Goal: Find specific page/section: Find specific page/section

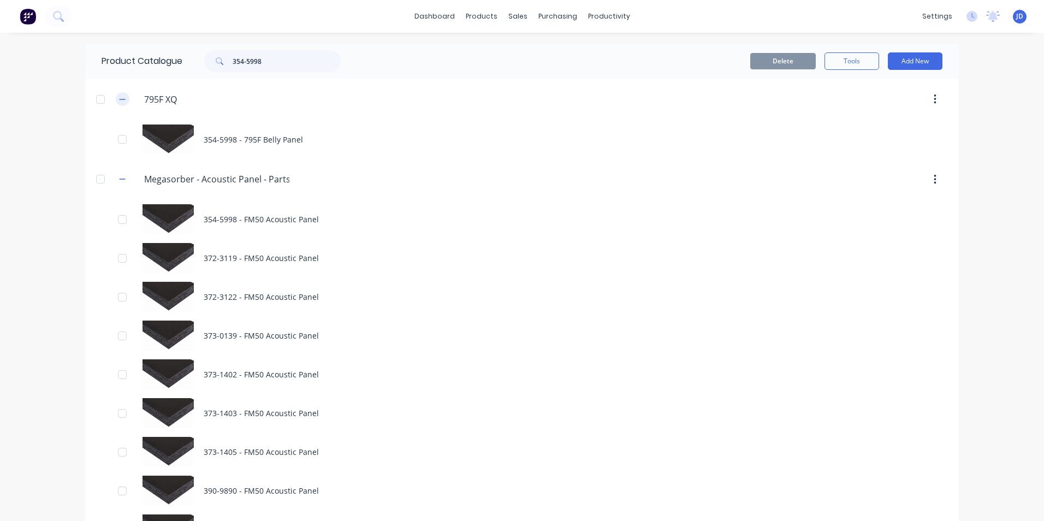
click at [119, 96] on icon "button" at bounding box center [122, 100] width 7 height 8
click at [119, 100] on icon "button" at bounding box center [122, 100] width 7 height 8
click at [116, 102] on button "button" at bounding box center [123, 99] width 14 height 14
click at [119, 142] on icon "button" at bounding box center [122, 141] width 7 height 8
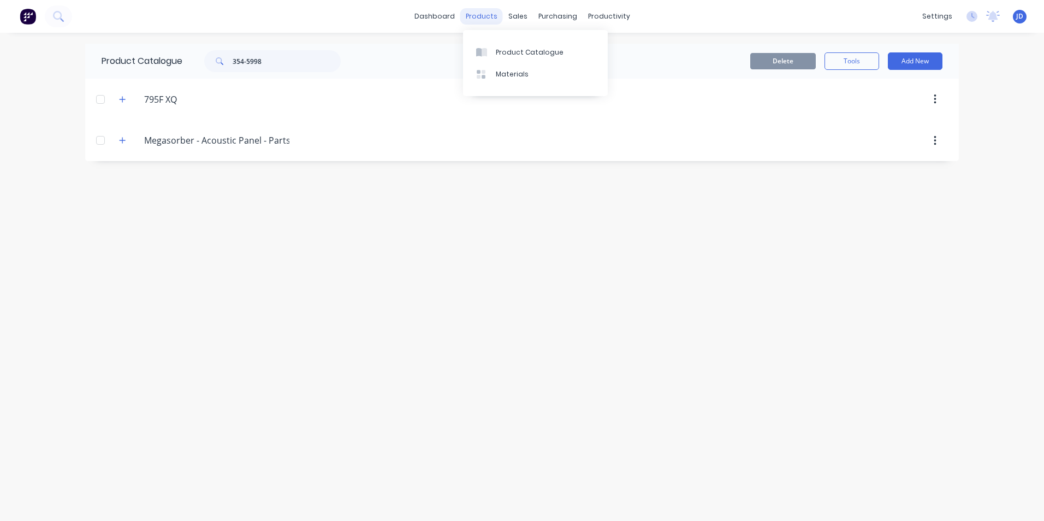
click at [489, 16] on div "products" at bounding box center [481, 16] width 43 height 16
click at [512, 53] on div "Product Catalogue" at bounding box center [530, 53] width 68 height 10
click at [481, 21] on div "products" at bounding box center [481, 16] width 43 height 16
click at [502, 53] on div "Product Catalogue" at bounding box center [530, 53] width 68 height 10
drag, startPoint x: 268, startPoint y: 62, endPoint x: 228, endPoint y: 61, distance: 39.9
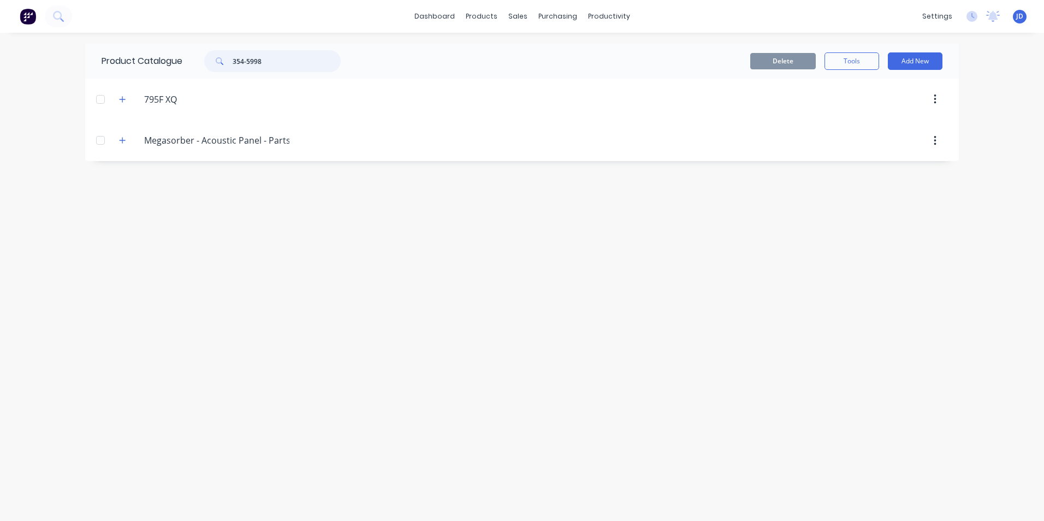
click at [228, 61] on div "354-5998" at bounding box center [272, 61] width 137 height 22
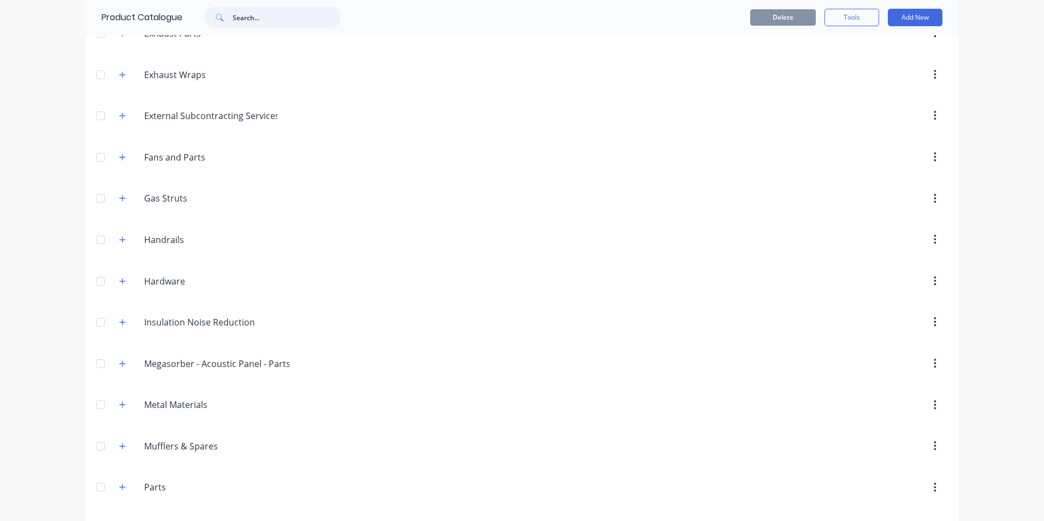
scroll to position [416, 0]
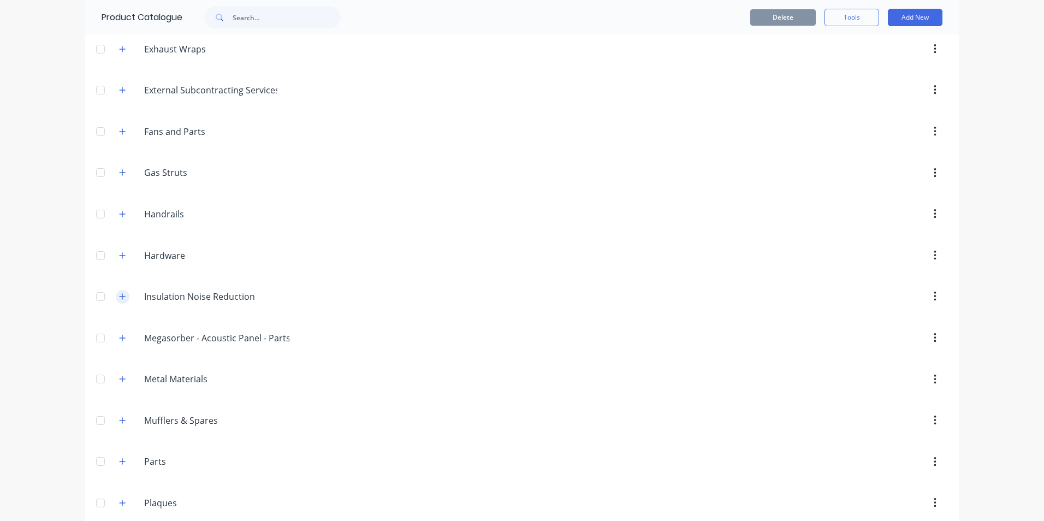
click at [122, 298] on icon "button" at bounding box center [122, 297] width 7 height 8
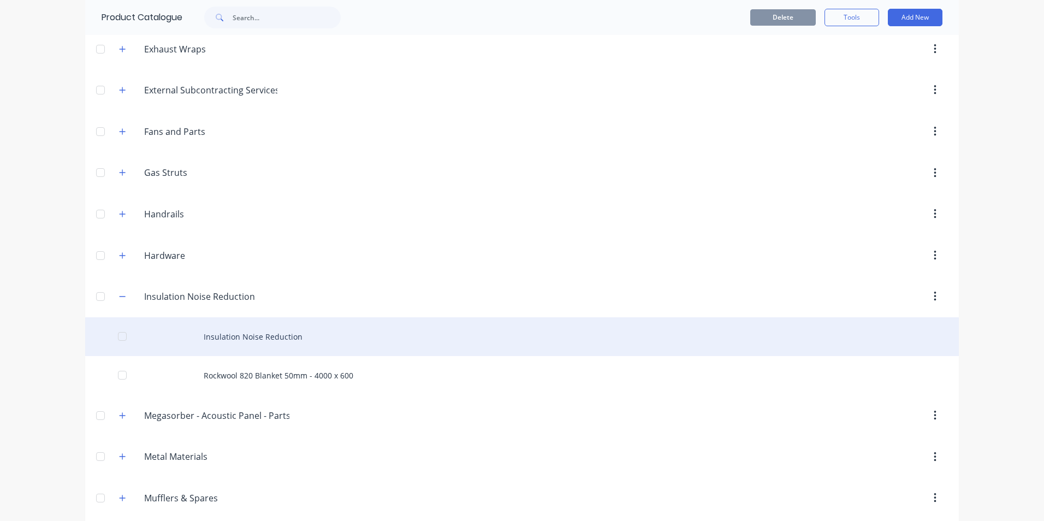
click at [235, 335] on div "Insulation Noise Reduction" at bounding box center [522, 336] width 874 height 39
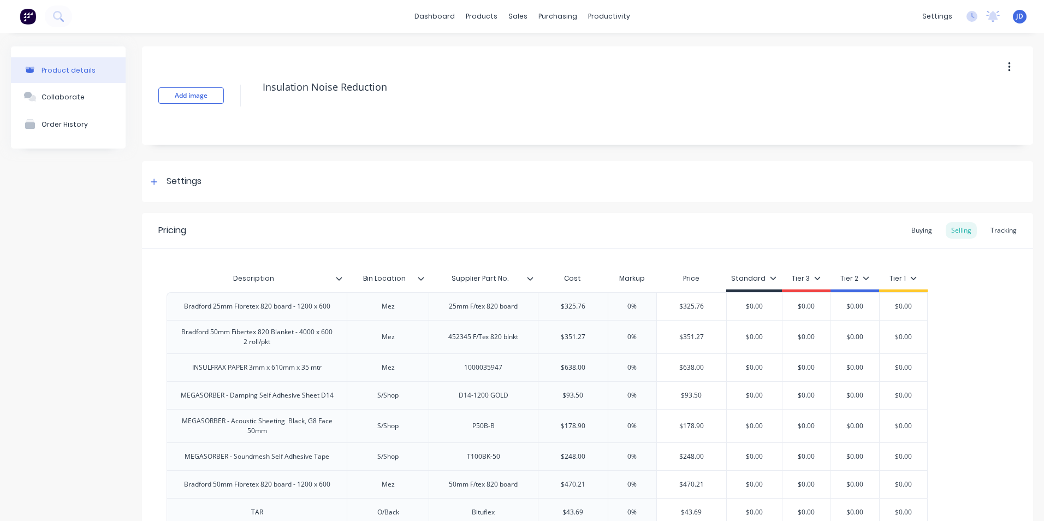
type textarea "x"
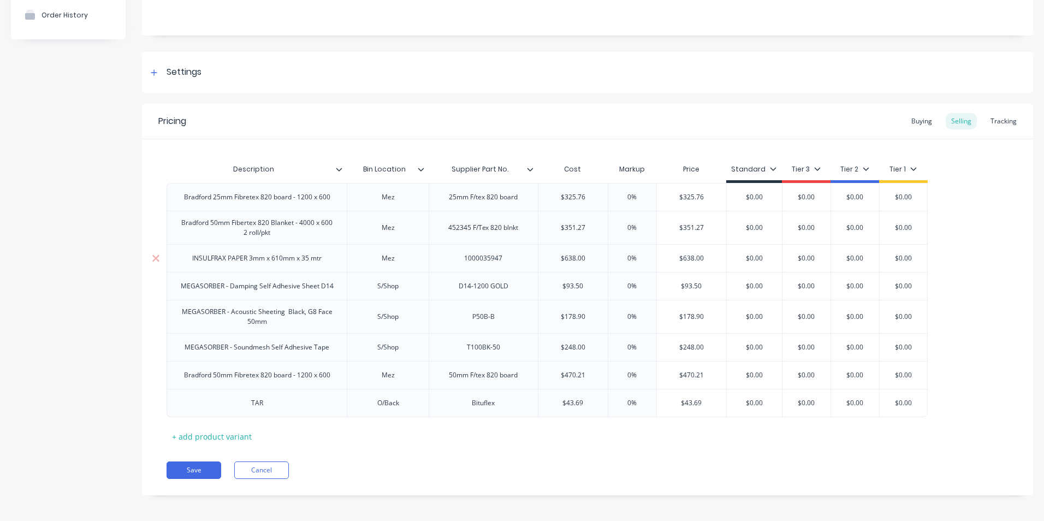
scroll to position [114, 0]
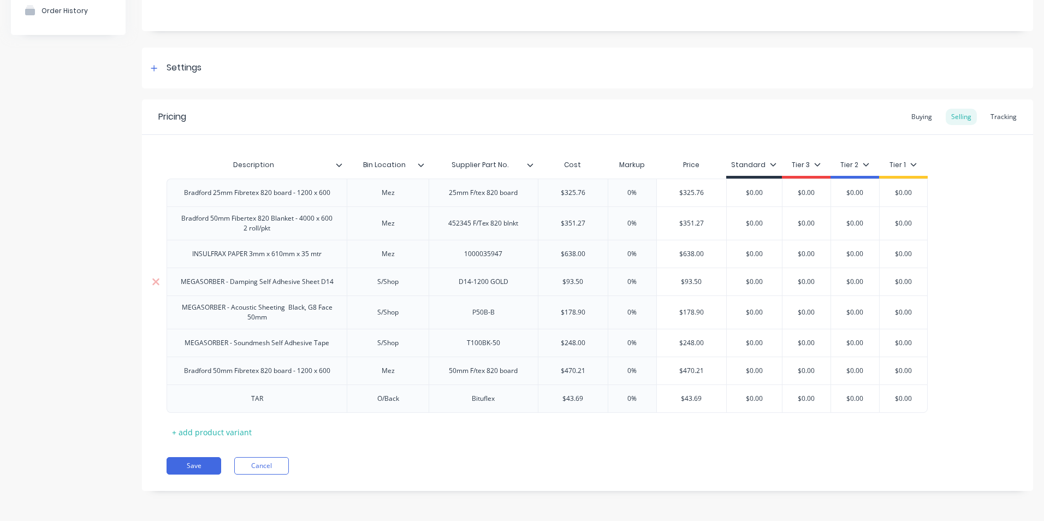
click at [220, 287] on div "MEGASORBER - Damping Self Adhesive Sheet D14" at bounding box center [257, 282] width 170 height 14
click at [310, 286] on div "MEGASORBER - Damping Self Adhesive Sheet D14" at bounding box center [257, 282] width 170 height 14
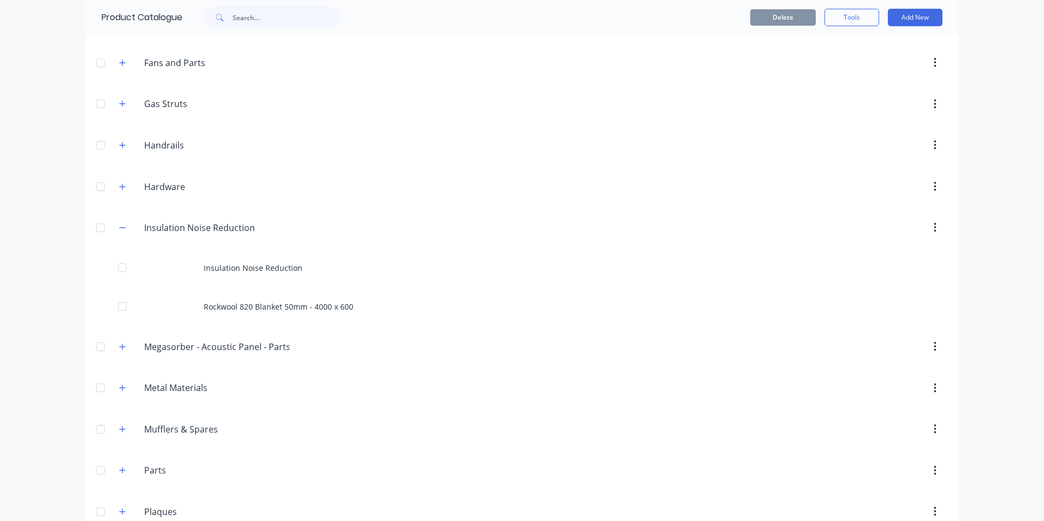
scroll to position [491, 0]
